Goal: Navigation & Orientation: Understand site structure

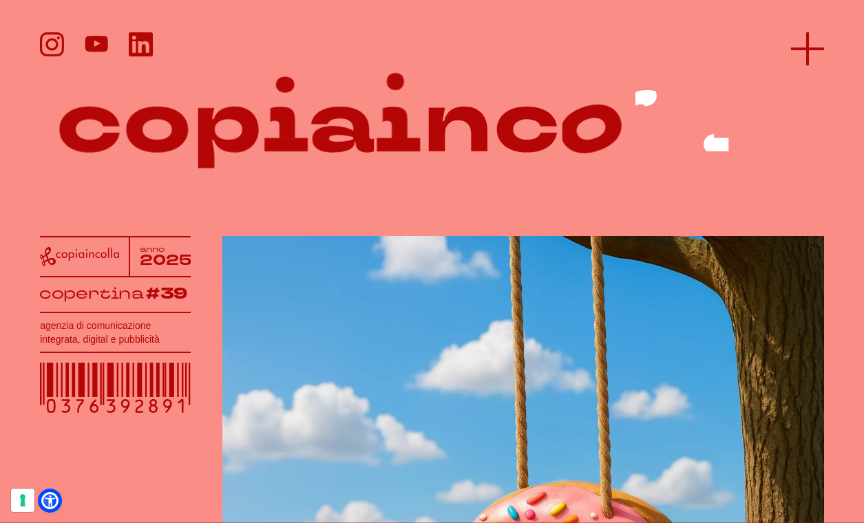
click at [812, 49] on line at bounding box center [807, 49] width 33 height 0
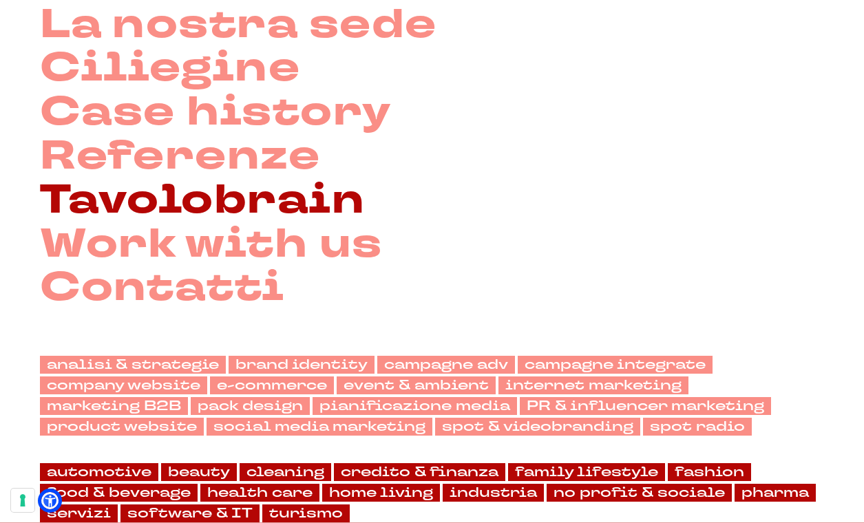
scroll to position [205, 0]
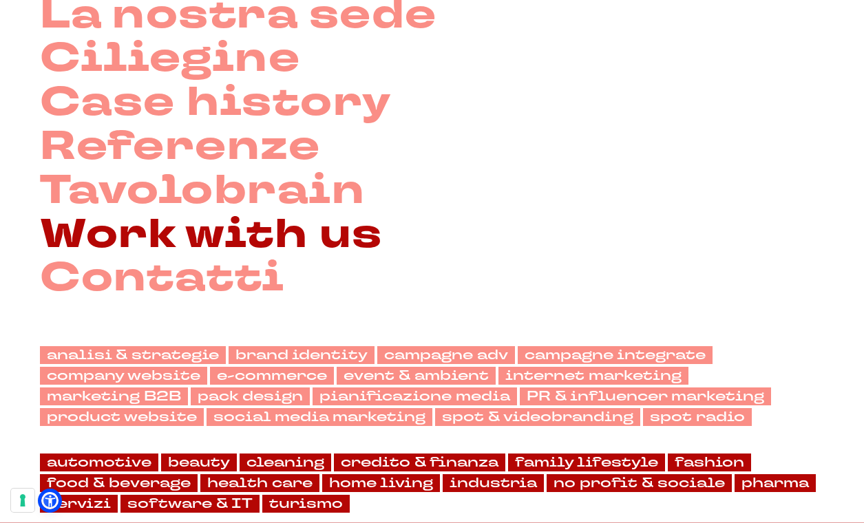
click at [276, 235] on link "Work with us" at bounding box center [211, 235] width 342 height 44
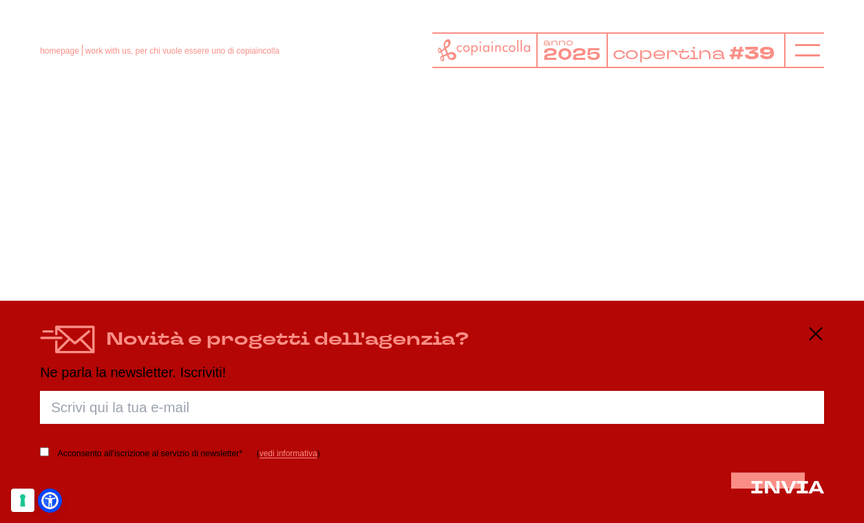
scroll to position [223, 0]
click at [818, 336] on icon at bounding box center [815, 333] width 17 height 17
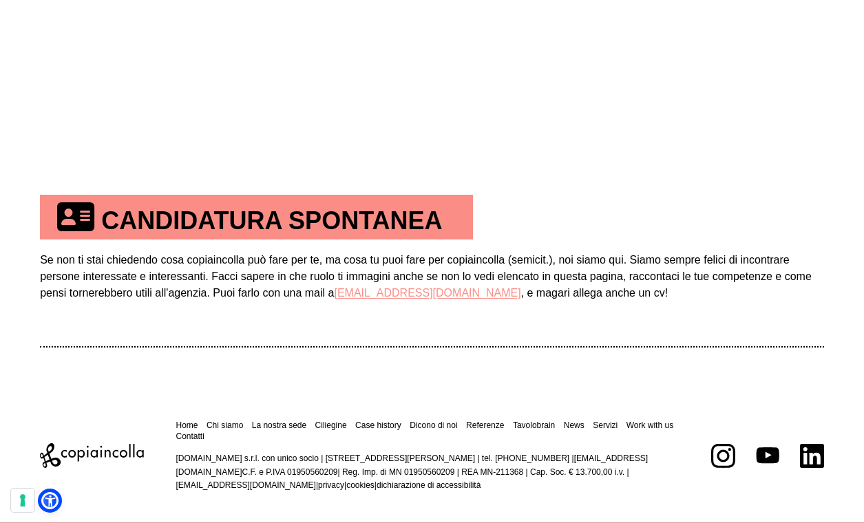
scroll to position [636, 0]
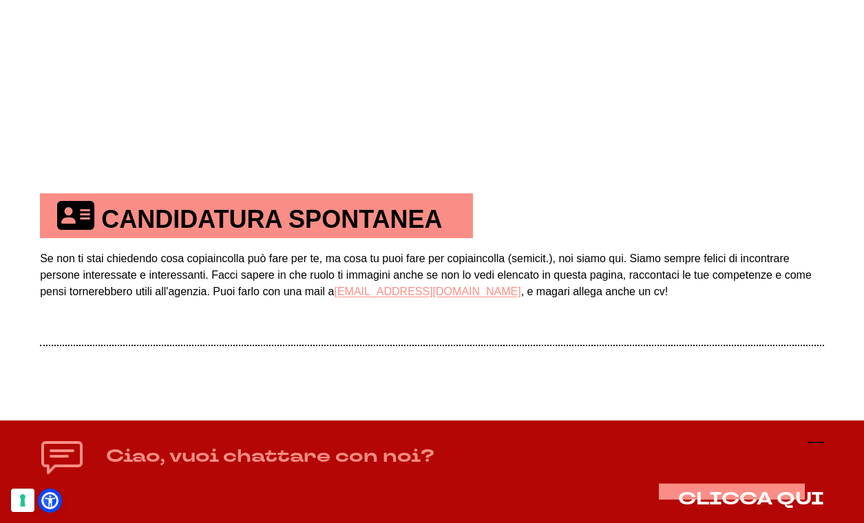
click at [815, 443] on icon at bounding box center [815, 442] width 17 height 17
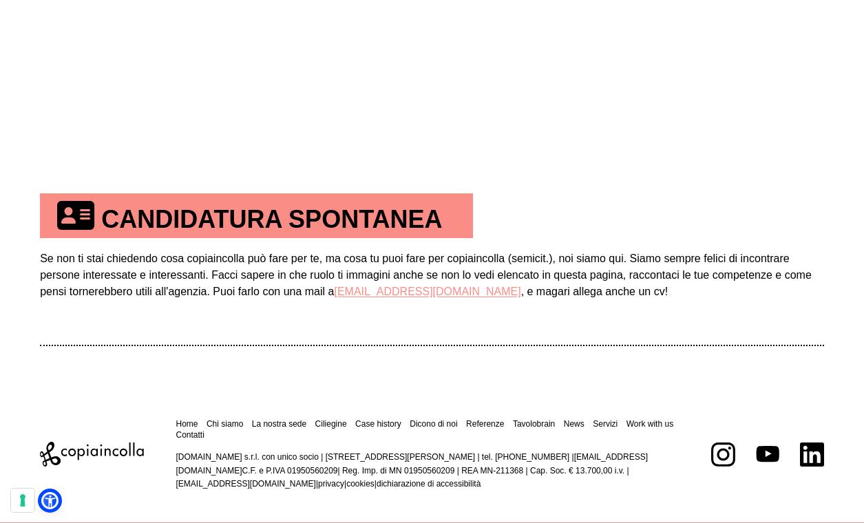
click at [580, 314] on td "Se non ti stai chiedendo cosa copiaincolla può fare per te, ma cosa tu puoi far…" at bounding box center [432, 291] width 784 height 107
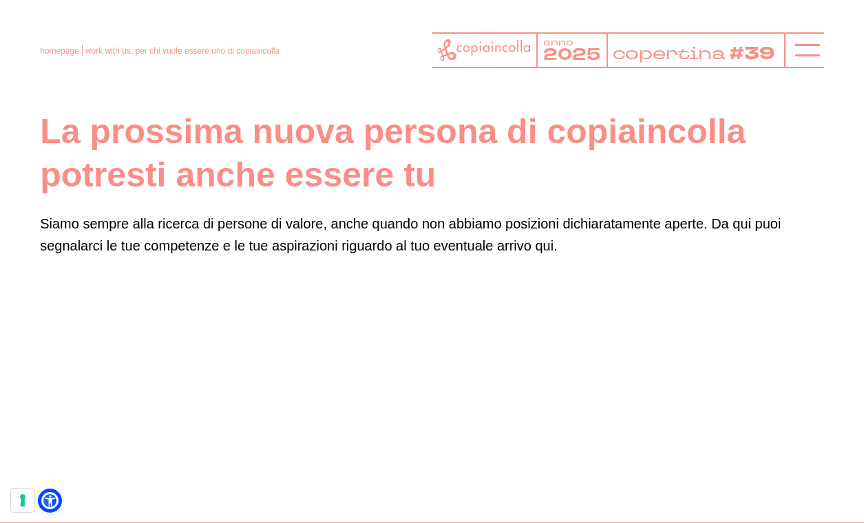
scroll to position [0, 0]
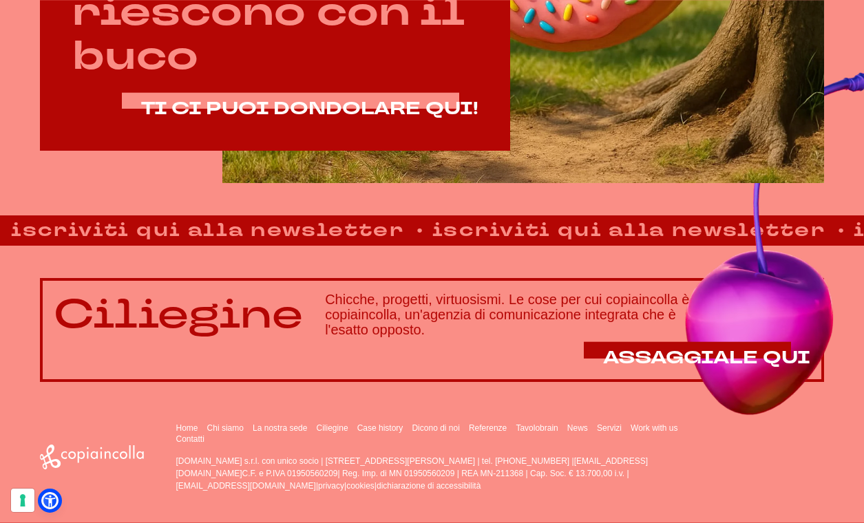
scroll to position [728, 0]
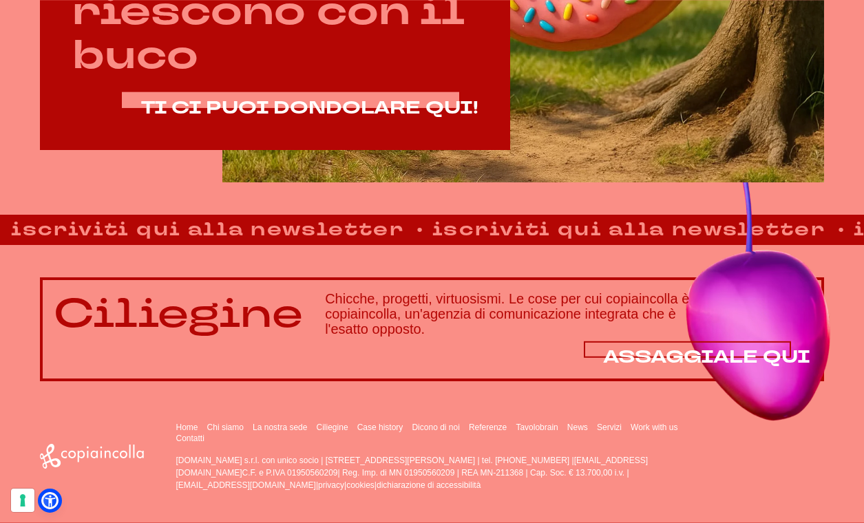
click at [647, 354] on span "ASSAGGIALE QUI" at bounding box center [706, 357] width 207 height 24
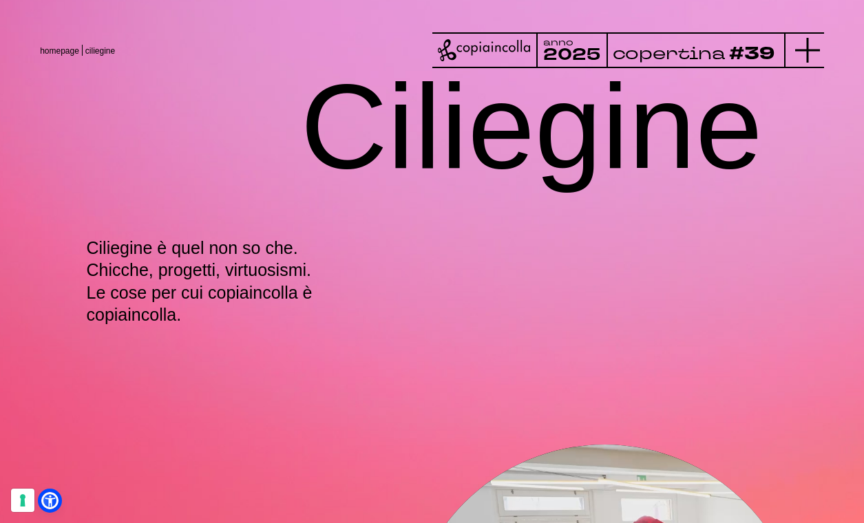
click at [799, 54] on icon at bounding box center [807, 50] width 25 height 25
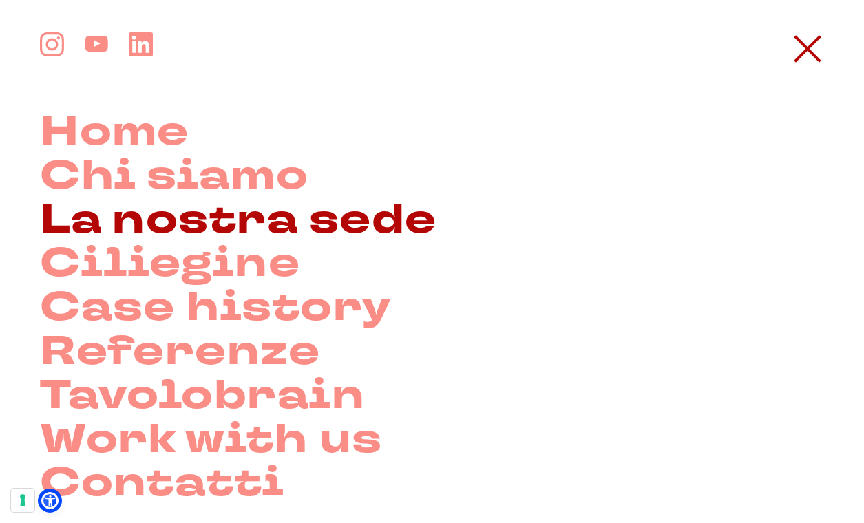
click at [303, 209] on link "La nostra sede" at bounding box center [238, 221] width 396 height 44
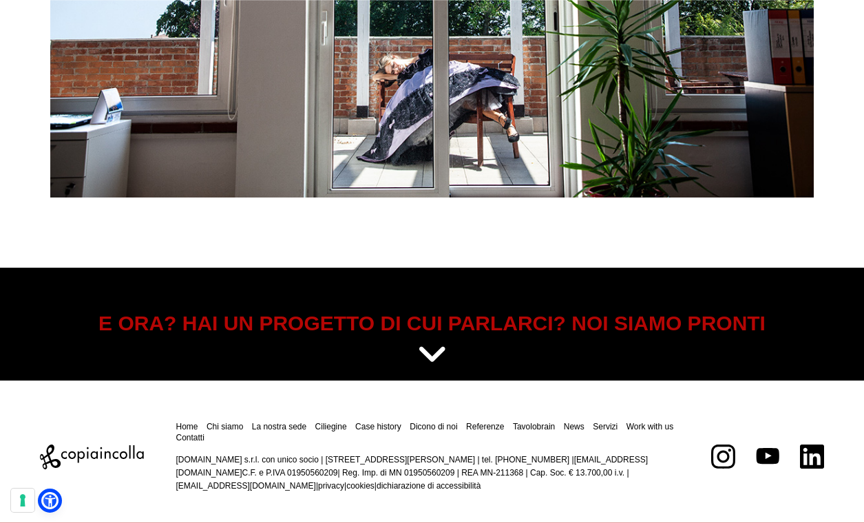
scroll to position [4676, 0]
